Goal: Information Seeking & Learning: Learn about a topic

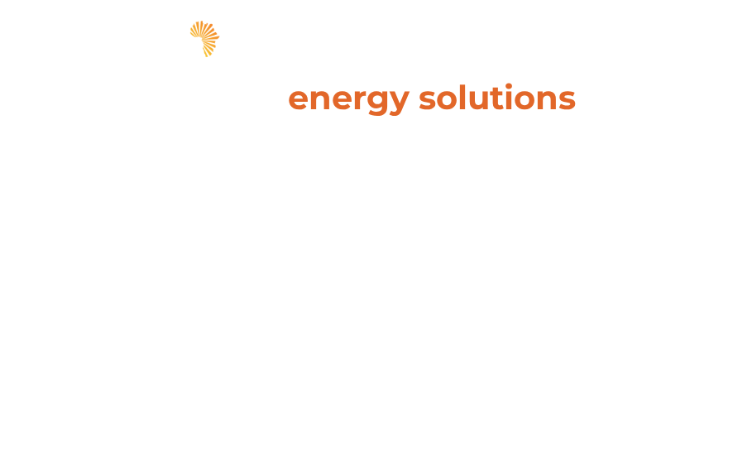
click at [643, 32] on span "hello" at bounding box center [646, 42] width 25 height 25
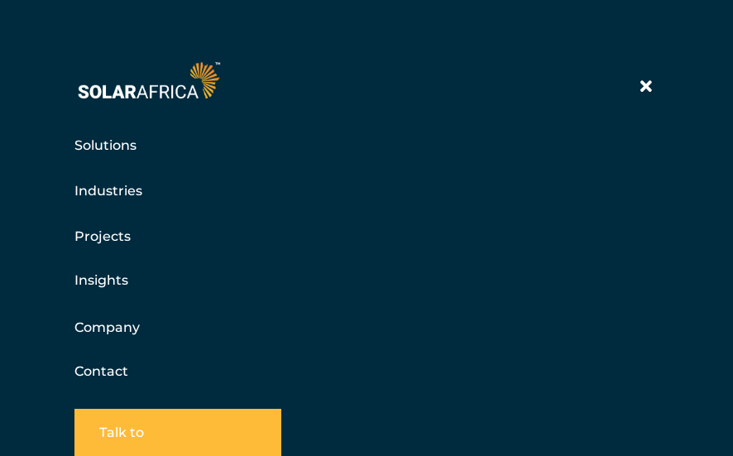
scroll to position [83, 0]
click at [81, 325] on link "Company" at bounding box center [106, 327] width 65 height 21
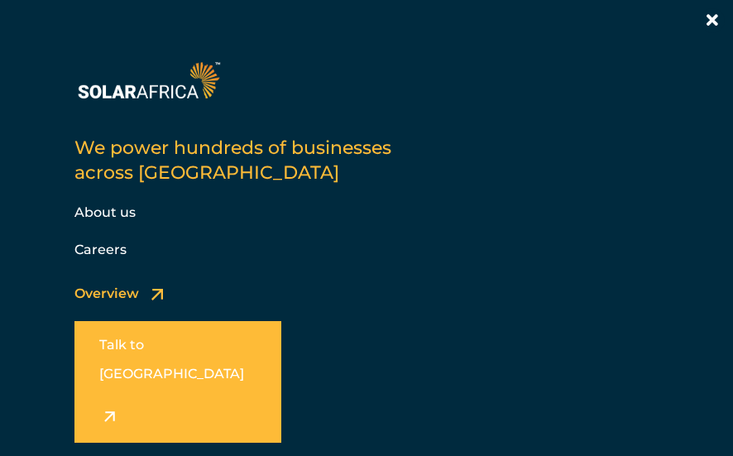
click at [94, 206] on link "About us" at bounding box center [104, 212] width 61 height 16
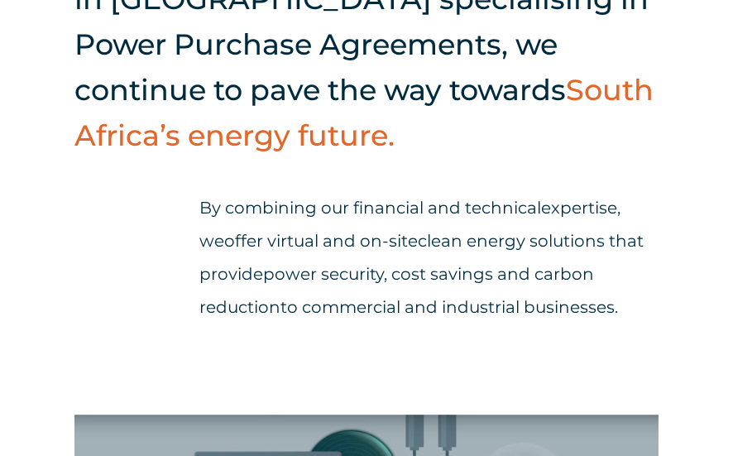
scroll to position [331, 0]
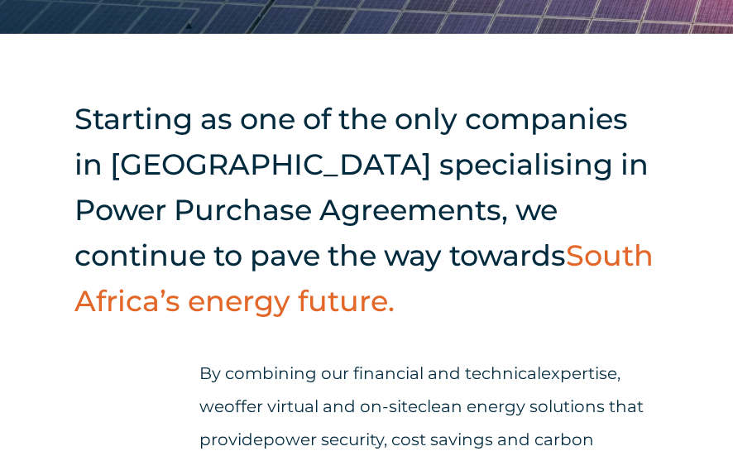
click at [78, 120] on h2 "Starting as one of the only companies in South Africa specialising in Power Pur…" at bounding box center [366, 210] width 584 height 228
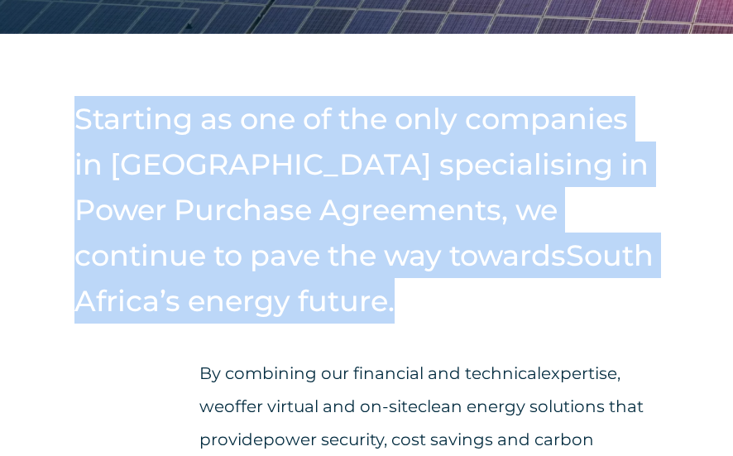
drag, startPoint x: 79, startPoint y: 118, endPoint x: 276, endPoint y: 304, distance: 271.1
click at [285, 307] on h2 "Starting as one of the only companies in South Africa specialising in Power Pur…" at bounding box center [366, 210] width 584 height 228
copy h2 "Starting as one of the only companies in South Africa specialising in Power Pur…"
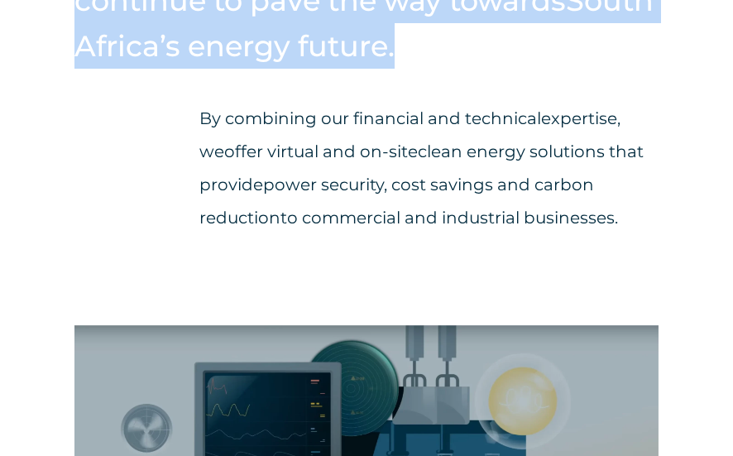
scroll to position [579, 0]
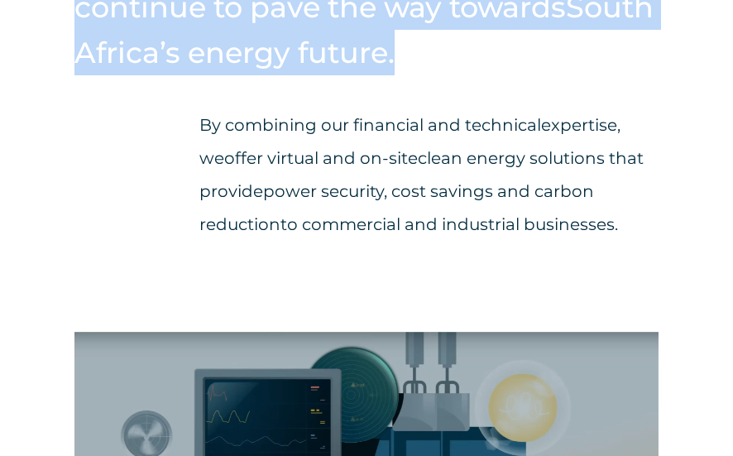
drag, startPoint x: 200, startPoint y: 120, endPoint x: 634, endPoint y: 233, distance: 448.1
click at [634, 233] on p "By combining our financial and technical expertise , we offer virtual and on-si…" at bounding box center [428, 174] width 459 height 132
copy p "By combining our financial and technical expertise , we offer virtual and on-si…"
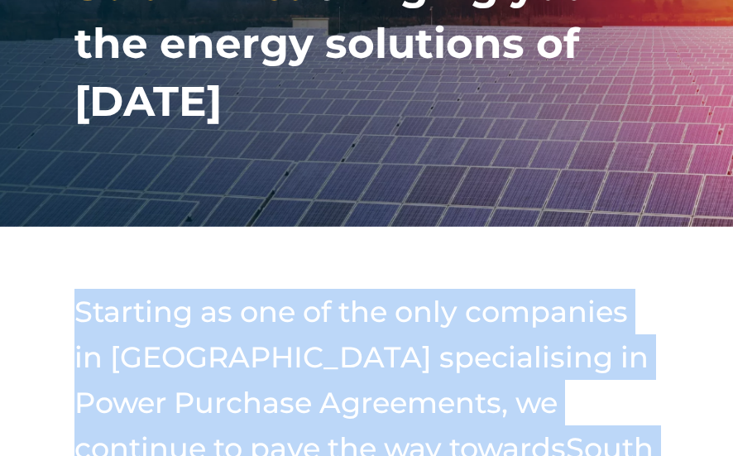
scroll to position [166, 0]
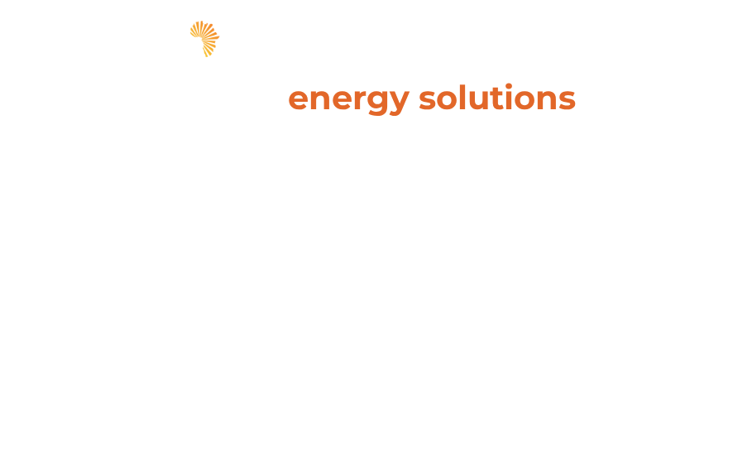
click at [656, 42] on span "hello" at bounding box center [646, 42] width 25 height 25
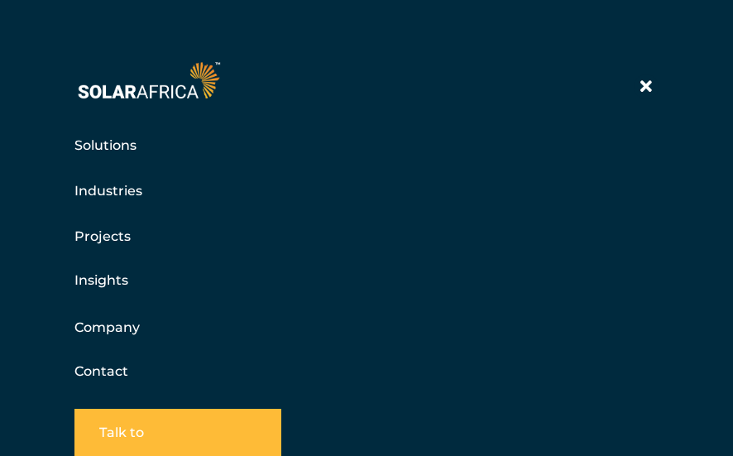
scroll to position [83, 0]
click at [109, 144] on link "Solutions" at bounding box center [105, 145] width 62 height 21
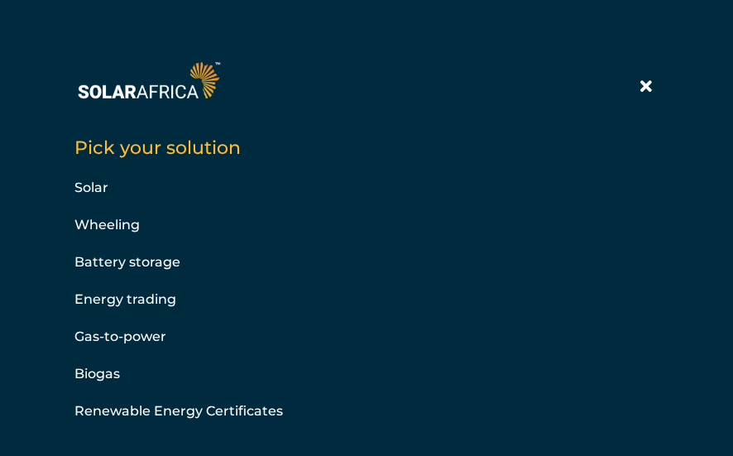
scroll to position [248, 0]
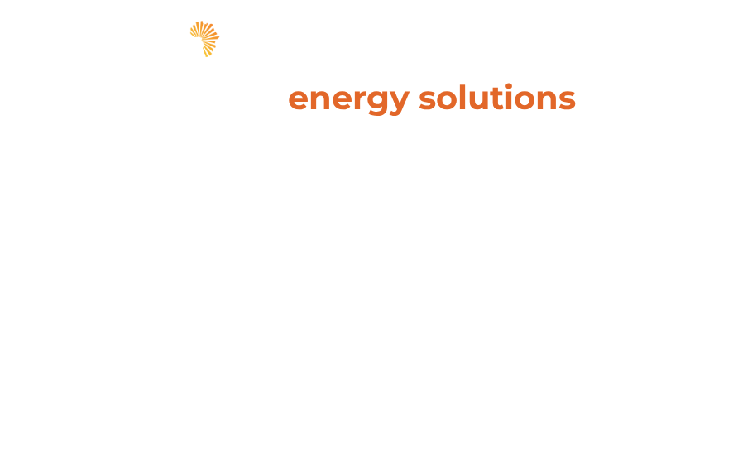
click at [644, 38] on span "hello" at bounding box center [646, 42] width 25 height 25
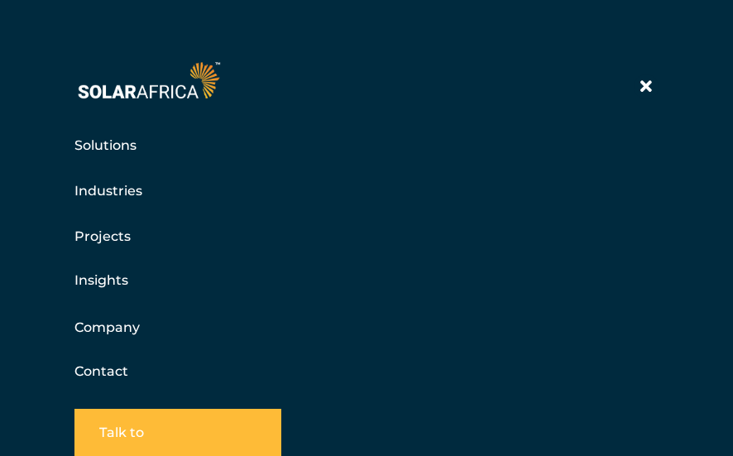
click at [106, 230] on link "Projects" at bounding box center [102, 236] width 56 height 21
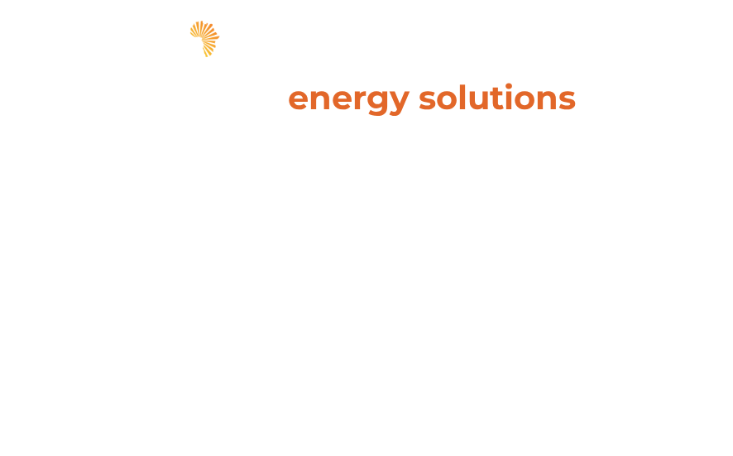
click at [648, 47] on span "hello" at bounding box center [646, 42] width 25 height 25
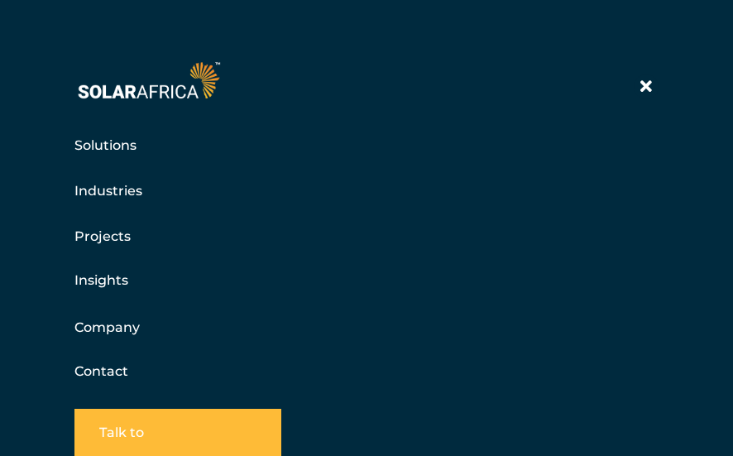
click at [101, 146] on link "Solutions" at bounding box center [105, 145] width 62 height 21
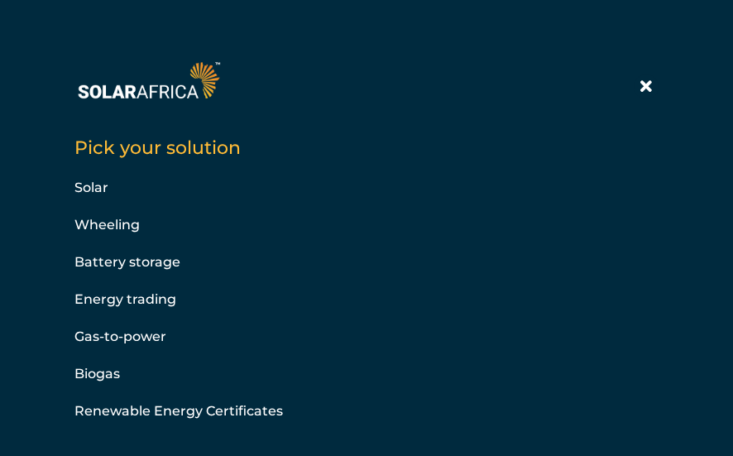
scroll to position [83, 0]
click at [79, 182] on link "Solar" at bounding box center [91, 188] width 34 height 16
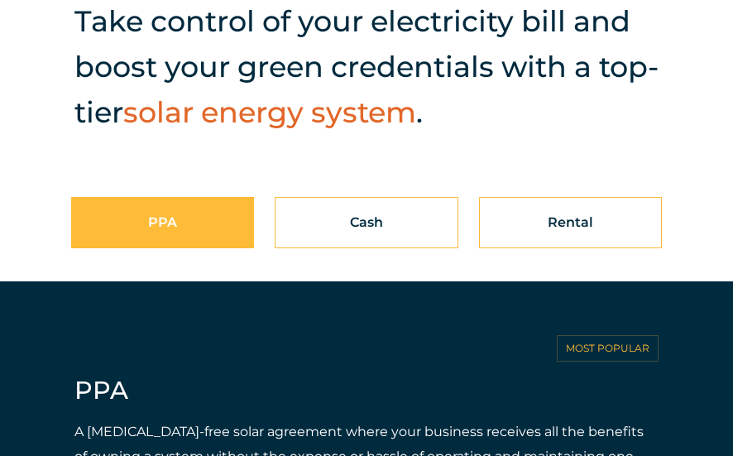
scroll to position [414, 0]
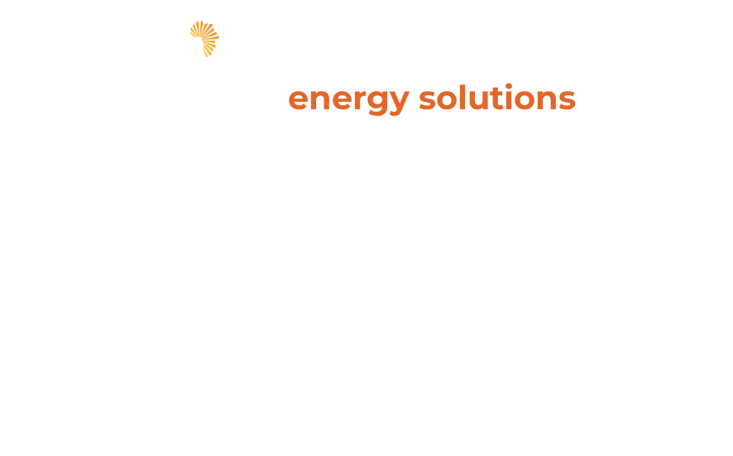
click at [645, 46] on span "hello" at bounding box center [646, 42] width 25 height 25
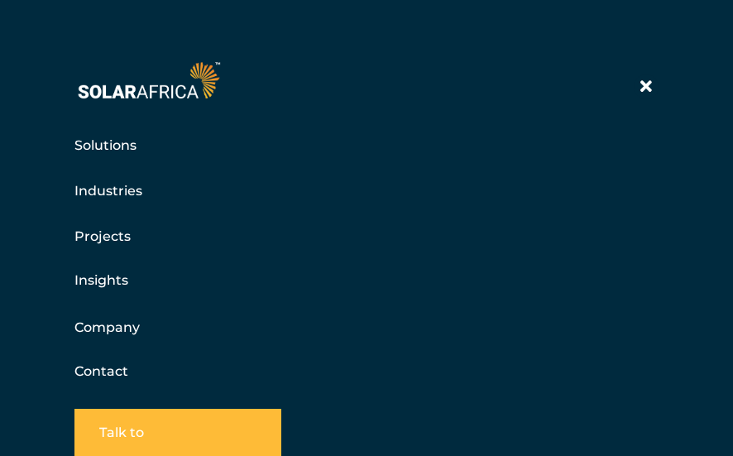
click at [109, 146] on link "Solutions" at bounding box center [105, 145] width 62 height 21
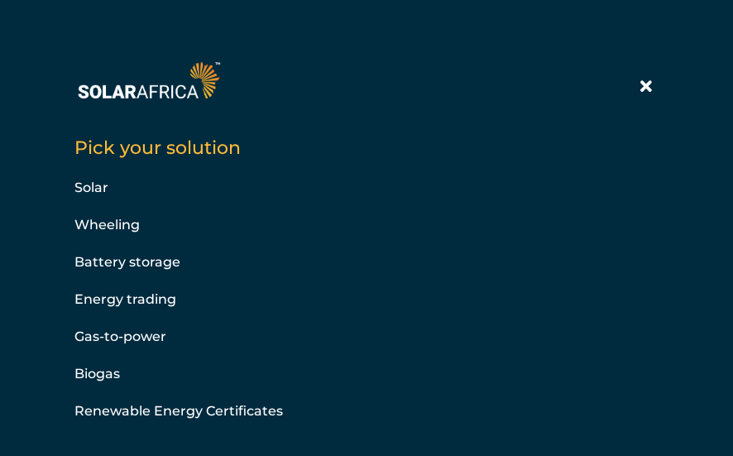
scroll to position [83, 0]
